Goal: Information Seeking & Learning: Learn about a topic

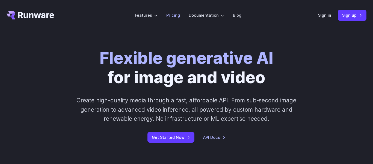
click at [176, 16] on link "Pricing" at bounding box center [173, 15] width 14 height 6
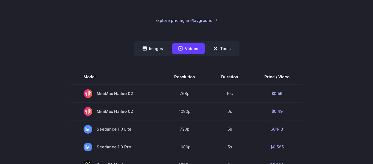
scroll to position [113, 0]
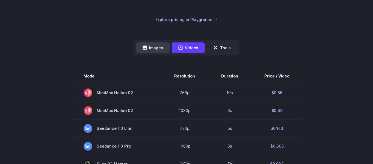
click at [155, 49] on button "Images" at bounding box center [153, 47] width 34 height 11
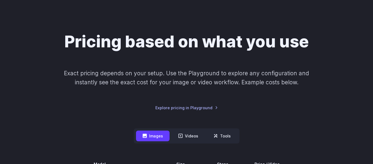
scroll to position [0, 0]
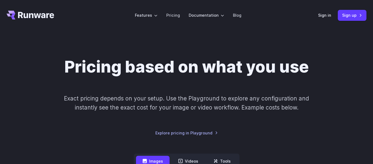
click at [38, 18] on icon "Go to /" at bounding box center [36, 15] width 36 height 6
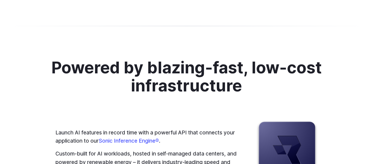
scroll to position [2101, 0]
